Goal: Task Accomplishment & Management: Use online tool/utility

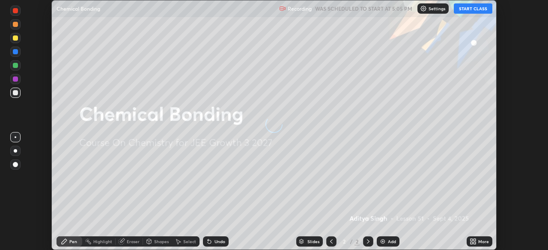
scroll to position [250, 547]
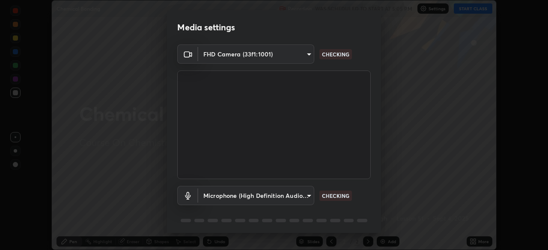
type input "094ffe3f61abc64f3ce73721aab664ef57d10a5fc7d187ad1ef3fa5fd4d2b427"
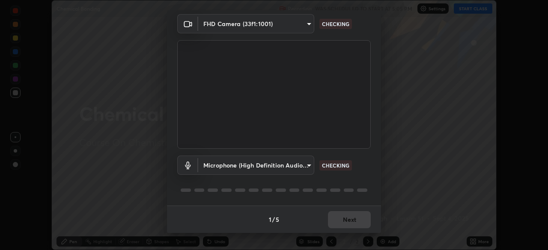
click at [304, 164] on body "Erase all Chemical Bonding Recording WAS SCHEDULED TO START AT 5:05 PM Settings…" at bounding box center [274, 125] width 548 height 250
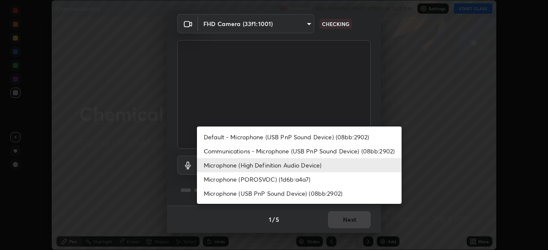
click at [306, 150] on li "Communications - Microphone (USB PnP Sound Device) (08bb:2902)" at bounding box center [299, 151] width 205 height 14
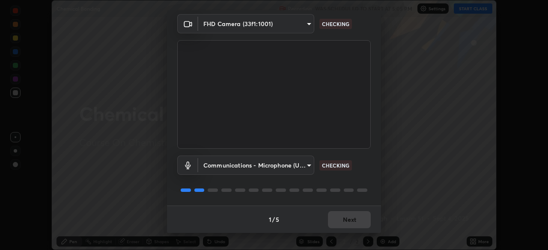
click at [304, 164] on body "Erase all Chemical Bonding Recording WAS SCHEDULED TO START AT 5:05 PM Settings…" at bounding box center [274, 125] width 548 height 250
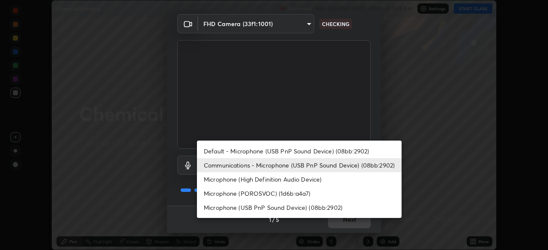
click at [307, 179] on li "Microphone (High Definition Audio Device)" at bounding box center [299, 179] width 205 height 14
type input "72bb8735c7d75abd37b95fec310a227c0cda131eb9f28b34bada7bac9eb0f67e"
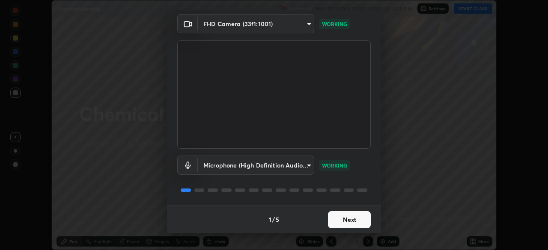
click at [337, 223] on button "Next" at bounding box center [349, 219] width 43 height 17
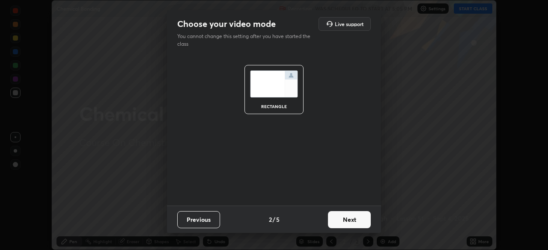
scroll to position [0, 0]
click at [340, 222] on button "Next" at bounding box center [349, 219] width 43 height 17
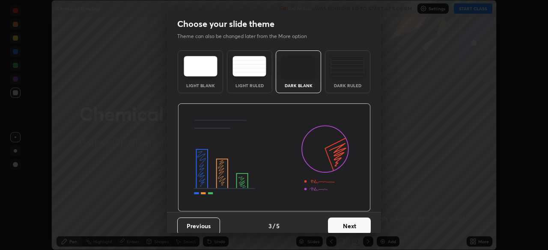
click at [339, 220] on button "Next" at bounding box center [349, 226] width 43 height 17
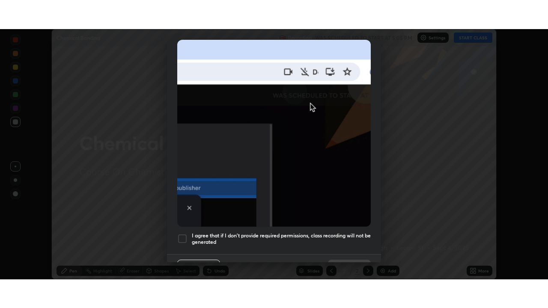
scroll to position [205, 0]
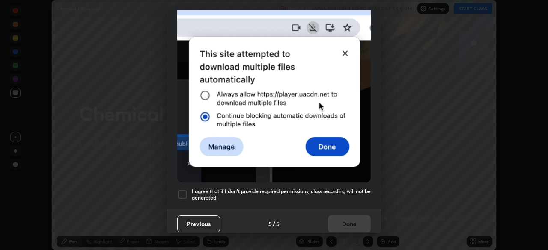
click at [179, 190] on div at bounding box center [182, 195] width 10 height 10
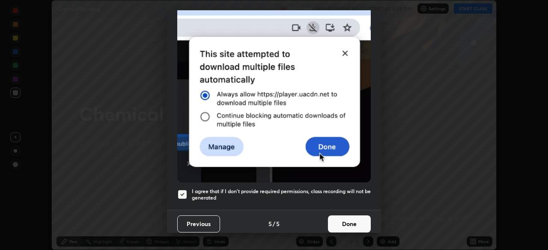
click at [340, 220] on button "Done" at bounding box center [349, 224] width 43 height 17
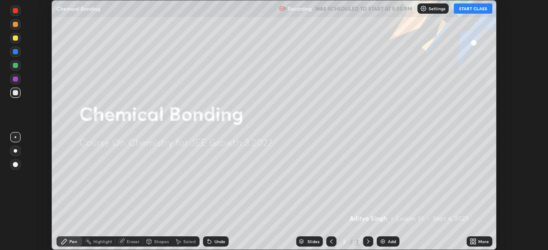
click at [469, 6] on button "START CLASS" at bounding box center [473, 8] width 39 height 10
click at [472, 241] on icon at bounding box center [472, 241] width 7 height 7
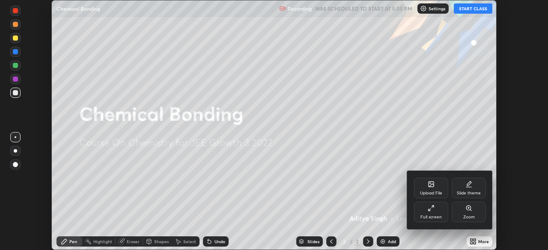
click at [433, 213] on div "Full screen" at bounding box center [431, 212] width 34 height 21
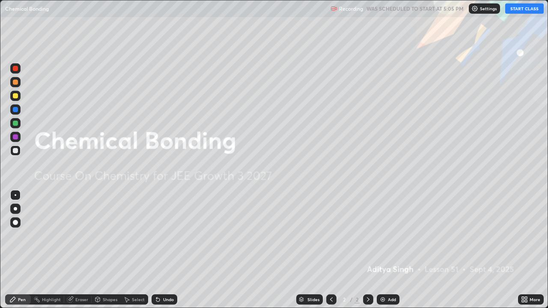
scroll to position [308, 548]
click at [388, 250] on div "Add" at bounding box center [392, 299] width 8 height 4
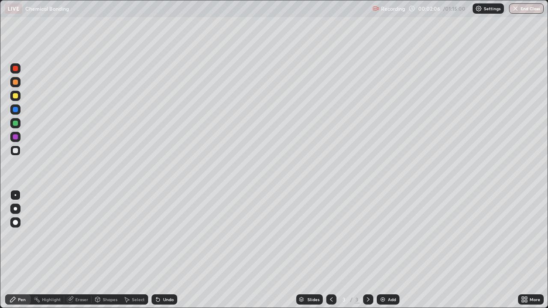
click at [17, 208] on div at bounding box center [15, 208] width 3 height 3
click at [166, 250] on div "Undo" at bounding box center [168, 299] width 11 height 4
click at [15, 96] on div at bounding box center [15, 95] width 5 height 5
click at [14, 123] on div at bounding box center [15, 123] width 5 height 5
click at [389, 250] on div "Add" at bounding box center [392, 299] width 8 height 4
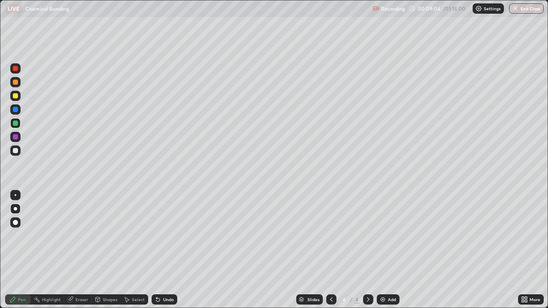
click at [163, 250] on div "Undo" at bounding box center [168, 299] width 11 height 4
click at [163, 250] on div "Undo" at bounding box center [164, 299] width 26 height 10
click at [386, 250] on div "Add" at bounding box center [388, 299] width 23 height 10
click at [15, 151] on div at bounding box center [15, 150] width 5 height 5
click at [385, 250] on div "Add" at bounding box center [388, 299] width 23 height 10
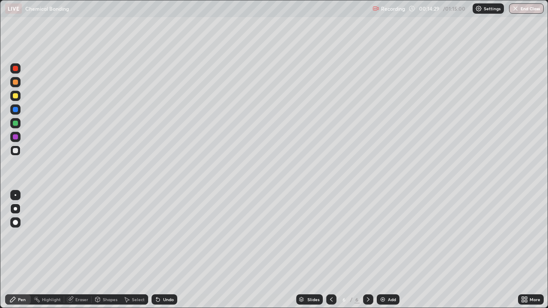
click at [330, 250] on icon at bounding box center [331, 299] width 7 height 7
click at [385, 250] on img at bounding box center [382, 299] width 7 height 7
click at [330, 250] on icon at bounding box center [331, 299] width 3 height 4
click at [367, 250] on icon at bounding box center [368, 299] width 7 height 7
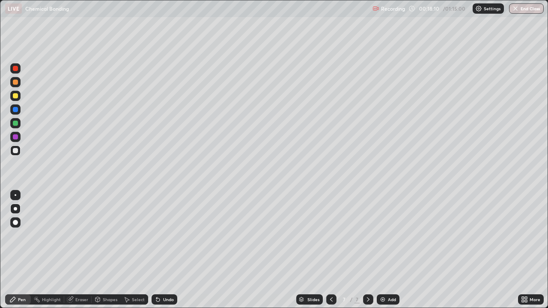
click at [329, 250] on icon at bounding box center [331, 299] width 7 height 7
click at [330, 250] on icon at bounding box center [331, 299] width 3 height 4
click at [388, 250] on div "Add" at bounding box center [388, 299] width 23 height 10
click at [330, 250] on icon at bounding box center [331, 299] width 7 height 7
click at [383, 250] on img at bounding box center [382, 299] width 7 height 7
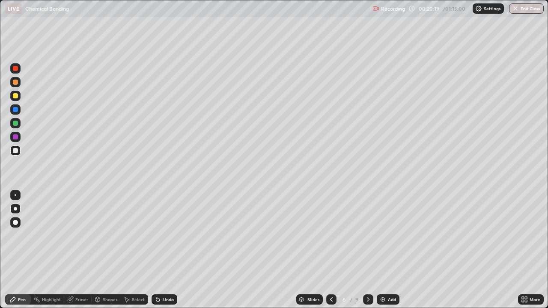
click at [326, 250] on div at bounding box center [331, 299] width 10 height 10
click at [385, 250] on img at bounding box center [382, 299] width 7 height 7
click at [20, 96] on div at bounding box center [15, 96] width 10 height 10
click at [16, 124] on div at bounding box center [15, 123] width 5 height 5
click at [14, 97] on div at bounding box center [15, 95] width 5 height 5
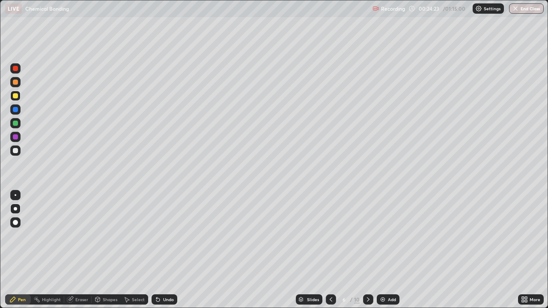
click at [389, 250] on div "Add" at bounding box center [392, 299] width 8 height 4
click at [16, 151] on div at bounding box center [15, 150] width 5 height 5
click at [15, 98] on div at bounding box center [15, 95] width 5 height 5
click at [15, 123] on div at bounding box center [15, 123] width 5 height 5
click at [17, 149] on div at bounding box center [15, 150] width 5 height 5
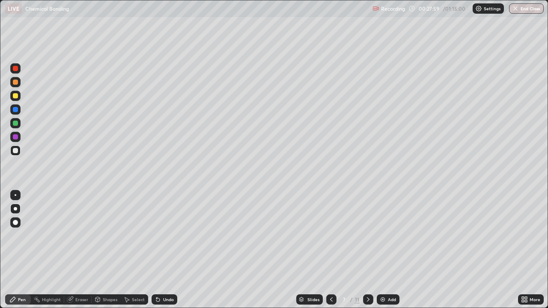
click at [170, 250] on div "Undo" at bounding box center [168, 299] width 11 height 4
click at [169, 250] on div "Undo" at bounding box center [168, 299] width 11 height 4
click at [174, 250] on div "Undo" at bounding box center [164, 299] width 26 height 10
click at [13, 95] on div at bounding box center [15, 95] width 5 height 5
click at [171, 250] on div "Undo" at bounding box center [168, 299] width 11 height 4
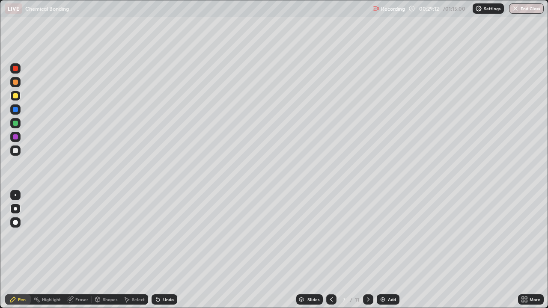
click at [169, 250] on div "Undo" at bounding box center [164, 299] width 26 height 10
click at [16, 154] on div at bounding box center [15, 150] width 10 height 10
click at [384, 250] on img at bounding box center [382, 299] width 7 height 7
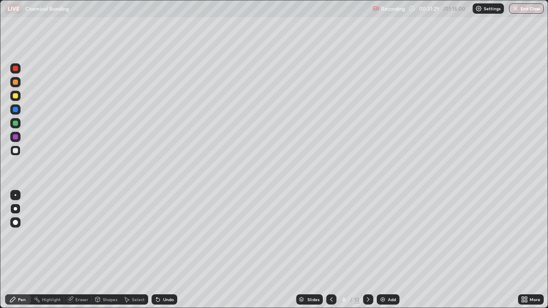
click at [19, 95] on div at bounding box center [15, 96] width 10 height 10
click at [19, 150] on div at bounding box center [15, 150] width 10 height 10
click at [385, 250] on img at bounding box center [382, 299] width 7 height 7
click at [14, 95] on div at bounding box center [15, 95] width 5 height 5
click at [15, 124] on div at bounding box center [15, 123] width 5 height 5
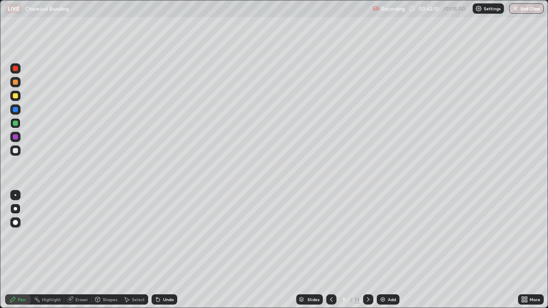
click at [16, 152] on div at bounding box center [15, 150] width 5 height 5
click at [160, 250] on div "Undo" at bounding box center [164, 299] width 26 height 10
click at [15, 123] on div at bounding box center [15, 123] width 5 height 5
click at [15, 151] on div at bounding box center [15, 150] width 5 height 5
click at [161, 250] on div "Undo" at bounding box center [164, 299] width 26 height 10
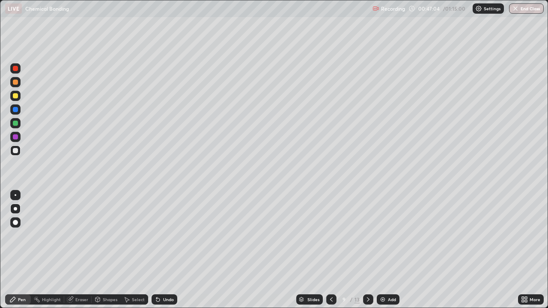
click at [165, 250] on div "Undo" at bounding box center [168, 299] width 11 height 4
click at [166, 250] on div "Undo" at bounding box center [168, 299] width 11 height 4
click at [15, 95] on div at bounding box center [15, 95] width 5 height 5
click at [383, 250] on div "Add" at bounding box center [388, 299] width 23 height 10
click at [330, 250] on icon at bounding box center [331, 299] width 7 height 7
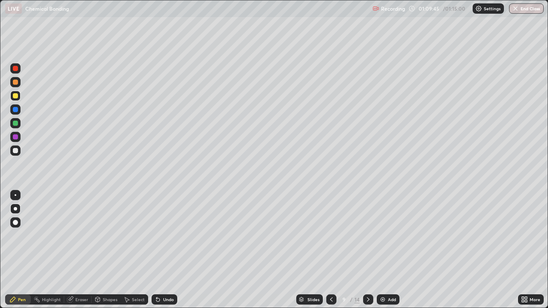
click at [526, 13] on button "End Class" at bounding box center [526, 8] width 35 height 10
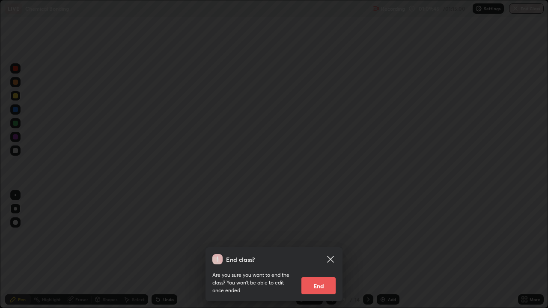
click at [325, 250] on button "End" at bounding box center [318, 285] width 34 height 17
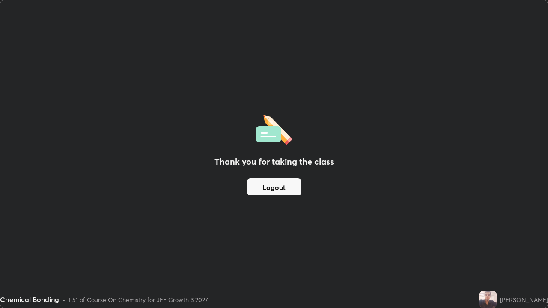
click at [239, 222] on div "Thank you for taking the class Logout" at bounding box center [273, 153] width 547 height 307
click at [263, 186] on button "Logout" at bounding box center [274, 186] width 54 height 17
click at [275, 184] on button "Logout" at bounding box center [274, 186] width 54 height 17
